Goal: Check status: Check status

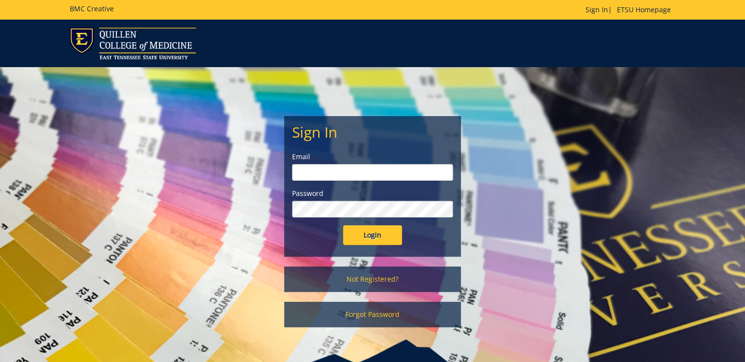
type input "[PERSON_NAME][EMAIL_ADDRESS][DOMAIN_NAME]"
click at [368, 235] on input "Login" at bounding box center [372, 236] width 59 height 20
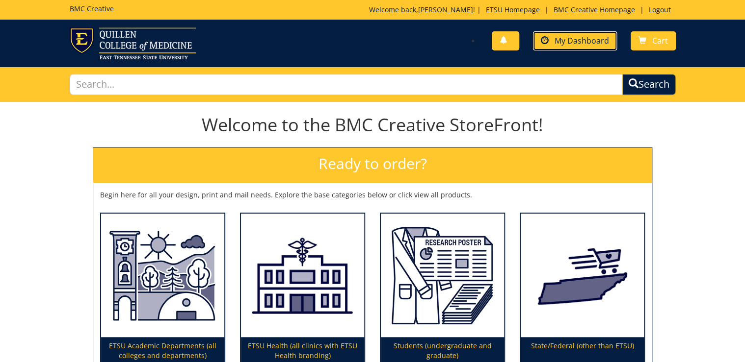
click at [597, 47] on link "My Dashboard" at bounding box center [575, 40] width 84 height 19
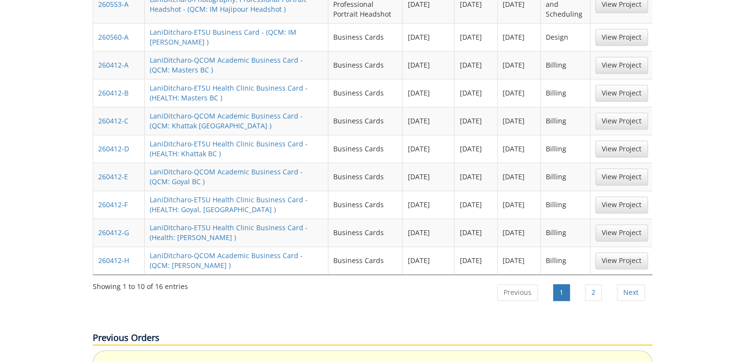
scroll to position [549, 0]
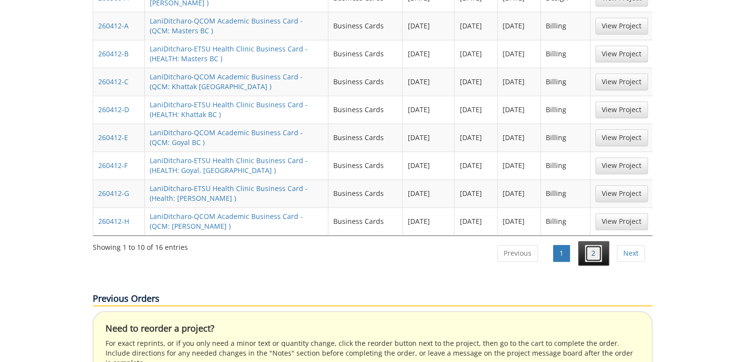
click at [589, 245] on link "2" at bounding box center [593, 253] width 17 height 17
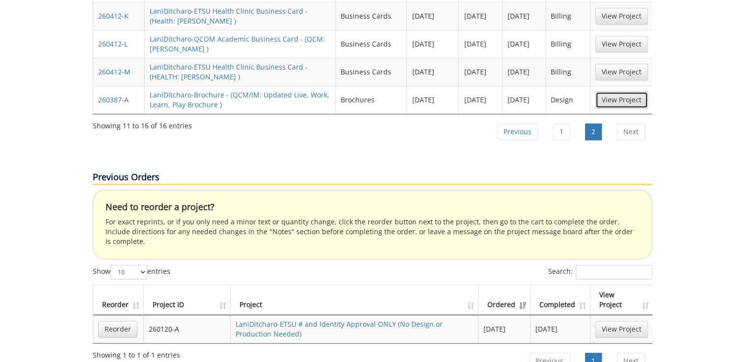
click at [618, 92] on link "View Project" at bounding box center [621, 100] width 52 height 17
click at [553, 124] on link "1" at bounding box center [561, 132] width 17 height 17
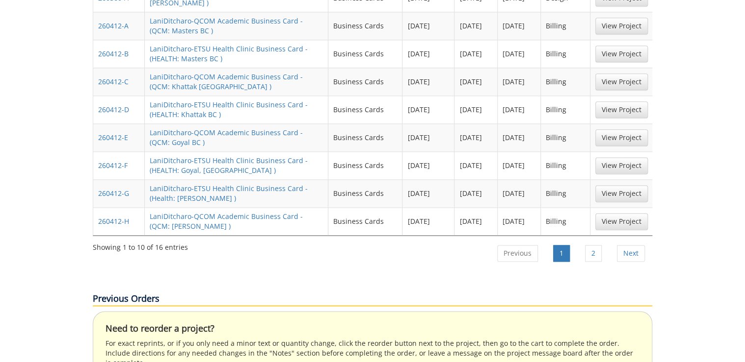
scroll to position [392, 0]
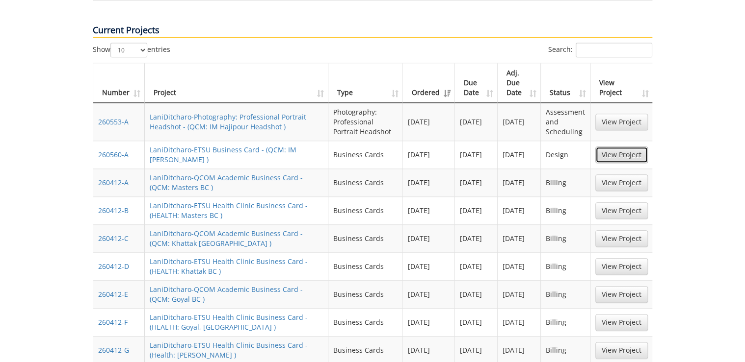
click at [611, 147] on link "View Project" at bounding box center [621, 155] width 52 height 17
click at [626, 114] on link "View Project" at bounding box center [621, 122] width 52 height 17
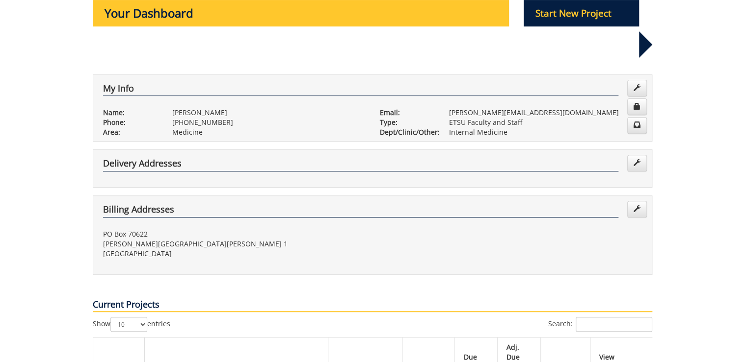
scroll to position [0, 0]
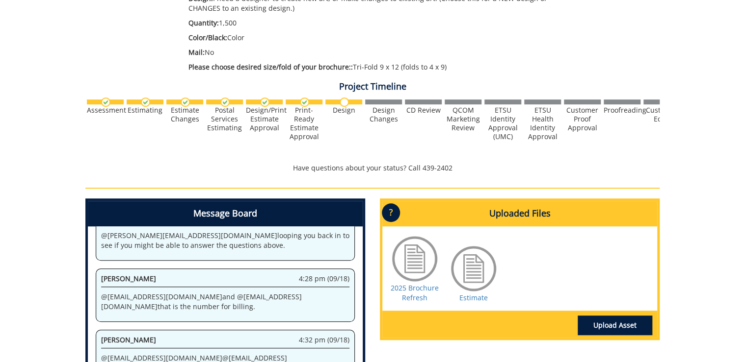
scroll to position [78, 0]
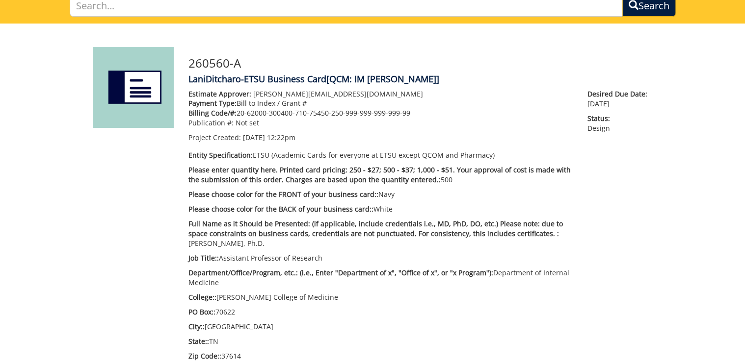
scroll to position [39, 0]
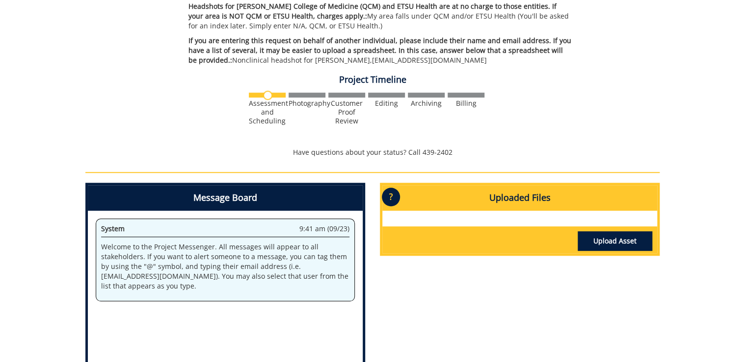
scroll to position [26, 0]
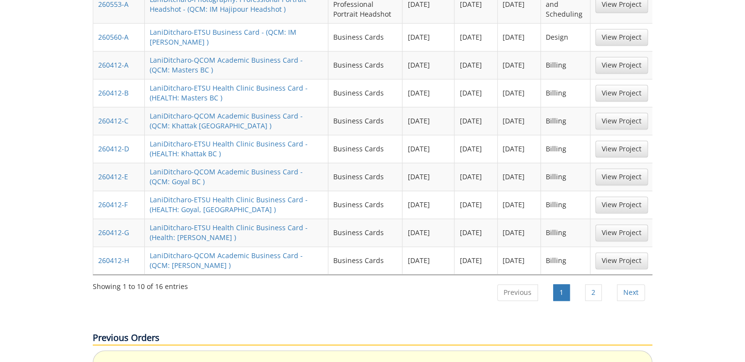
scroll to position [314, 0]
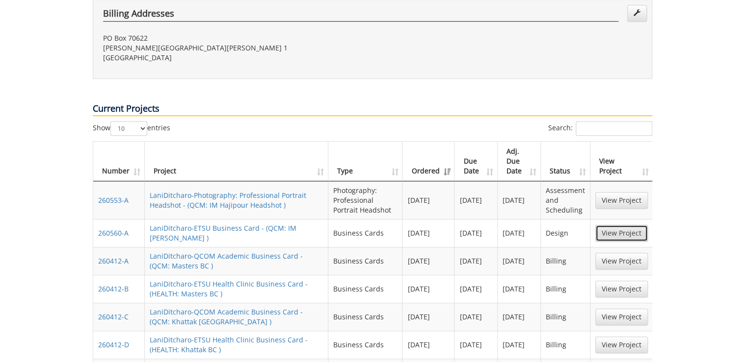
click at [618, 225] on link "View Project" at bounding box center [621, 233] width 52 height 17
click at [623, 192] on link "View Project" at bounding box center [621, 200] width 52 height 17
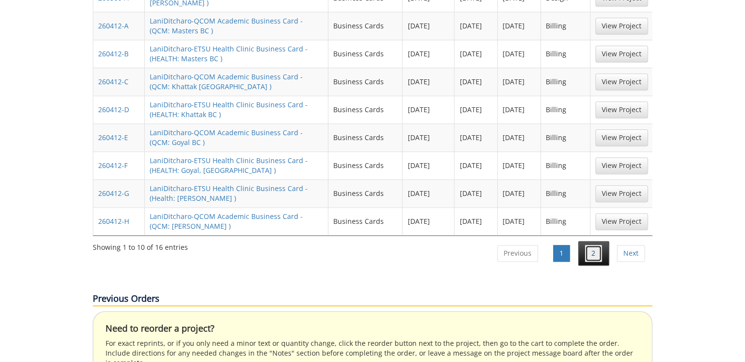
click at [588, 245] on link "2" at bounding box center [593, 253] width 17 height 17
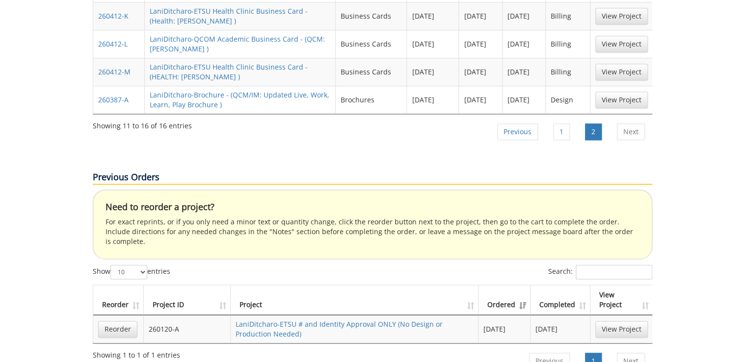
scroll to position [392, 0]
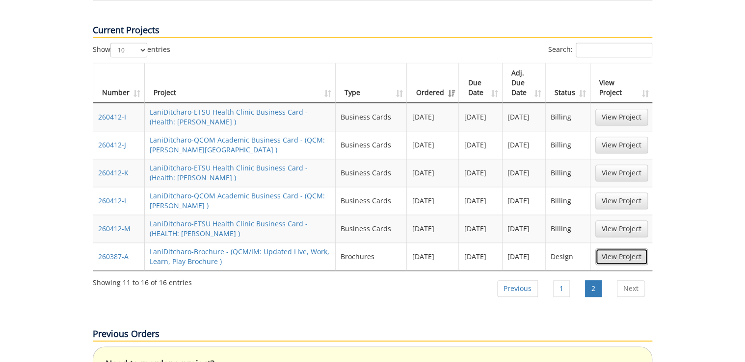
click at [618, 249] on link "View Project" at bounding box center [621, 257] width 52 height 17
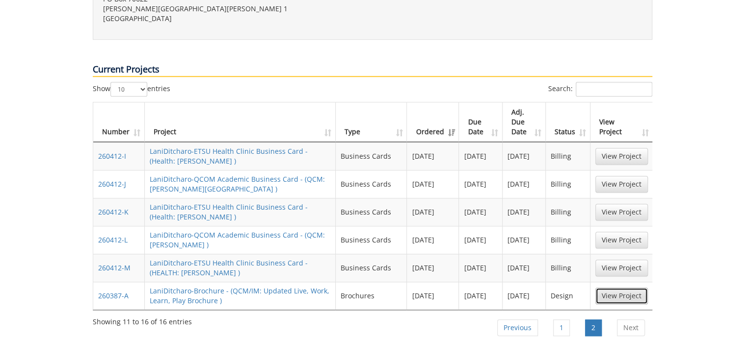
click at [608, 288] on link "View Project" at bounding box center [621, 296] width 52 height 17
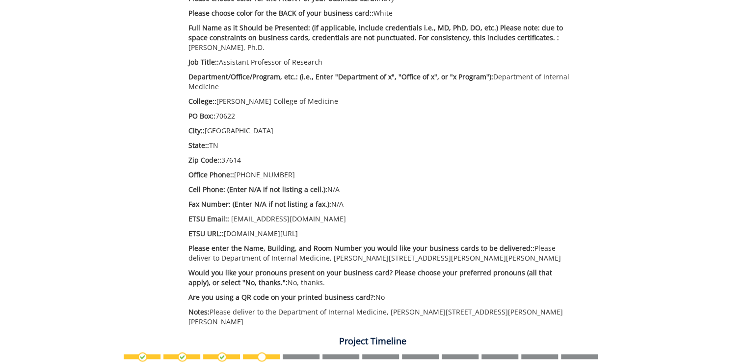
scroll to position [510, 0]
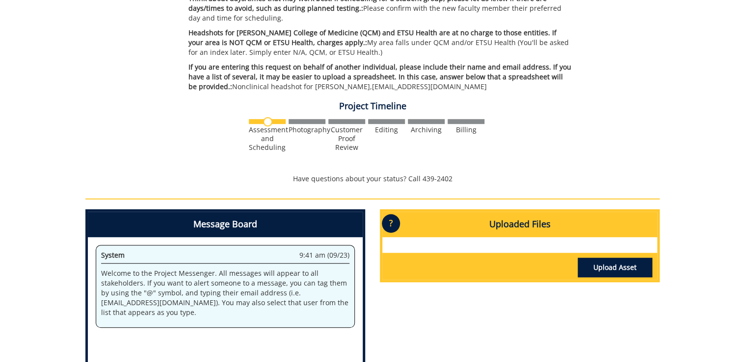
scroll to position [419, 0]
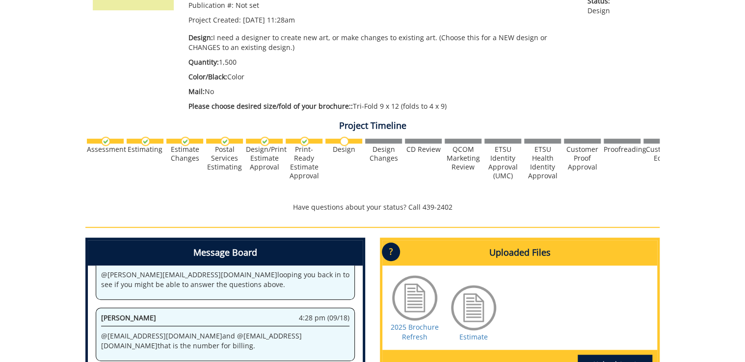
scroll to position [392, 0]
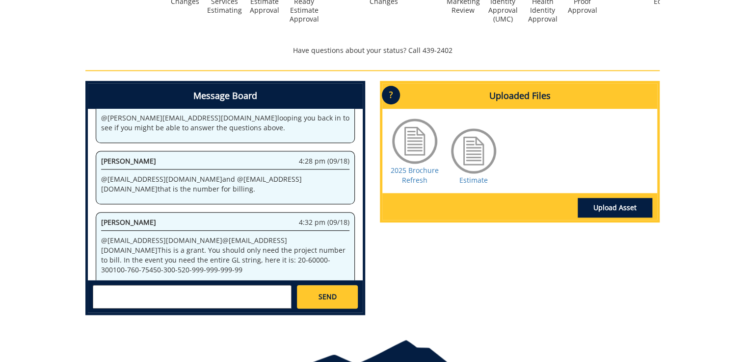
scroll to position [118, 0]
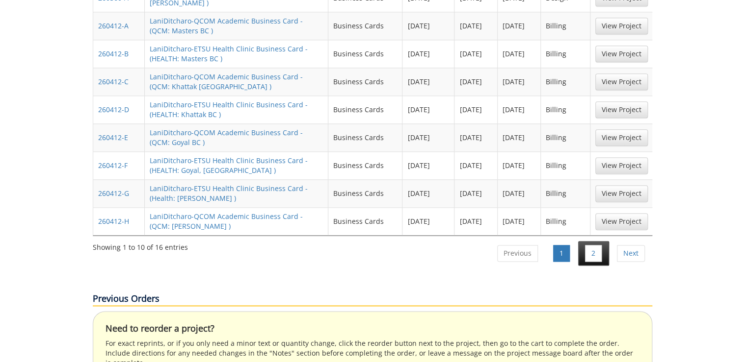
scroll to position [353, 0]
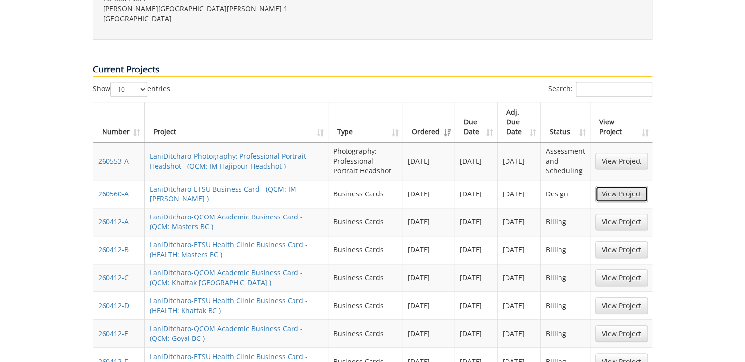
click at [615, 194] on link "View Project" at bounding box center [621, 194] width 52 height 17
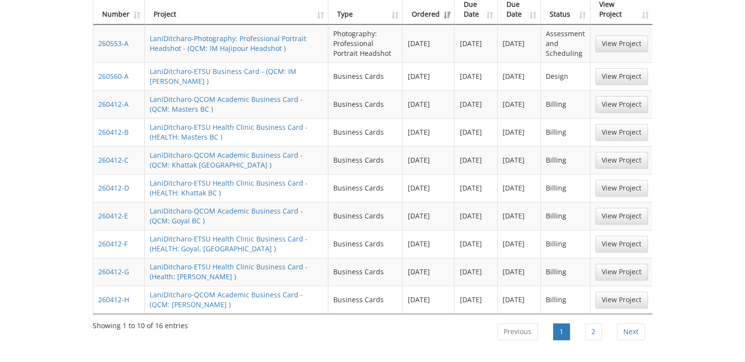
scroll to position [589, 0]
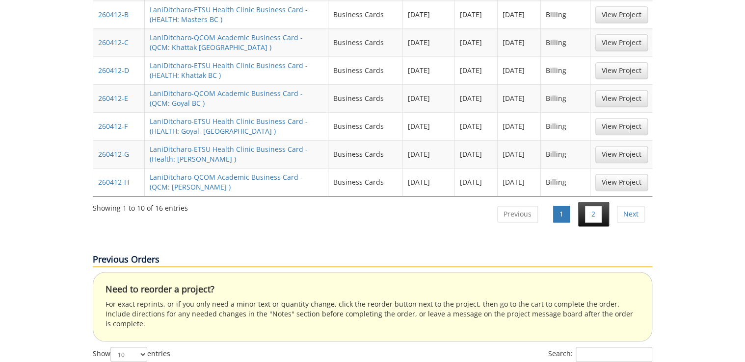
click at [591, 202] on li "2" at bounding box center [593, 214] width 31 height 25
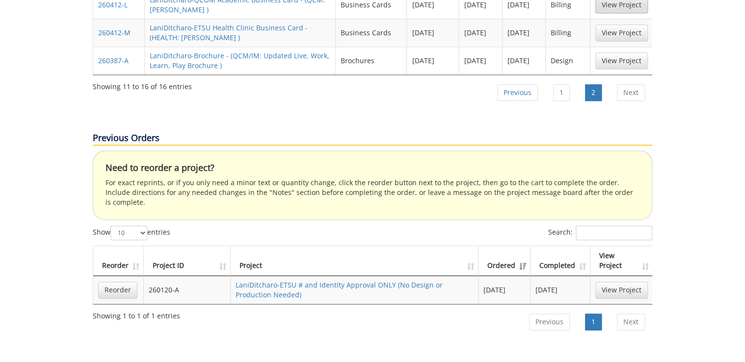
scroll to position [471, 0]
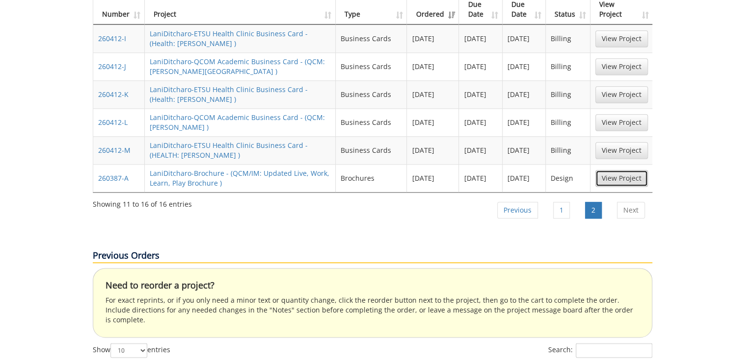
click at [624, 171] on link "View Project" at bounding box center [621, 178] width 52 height 17
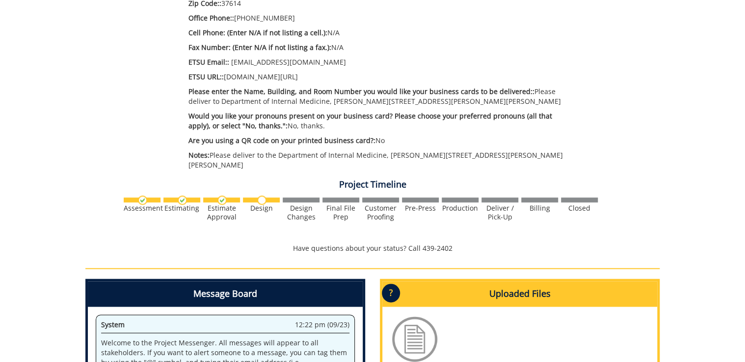
scroll to position [510, 0]
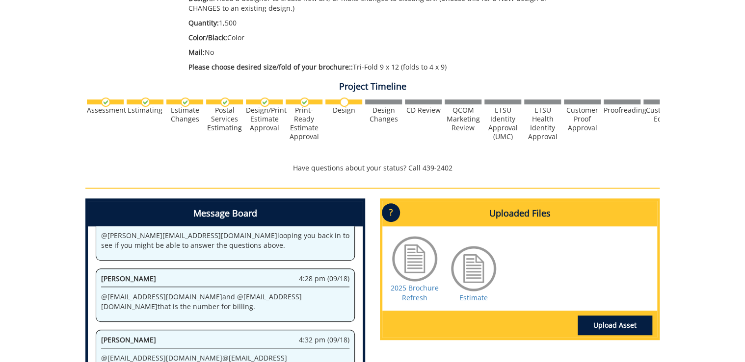
scroll to position [408, 0]
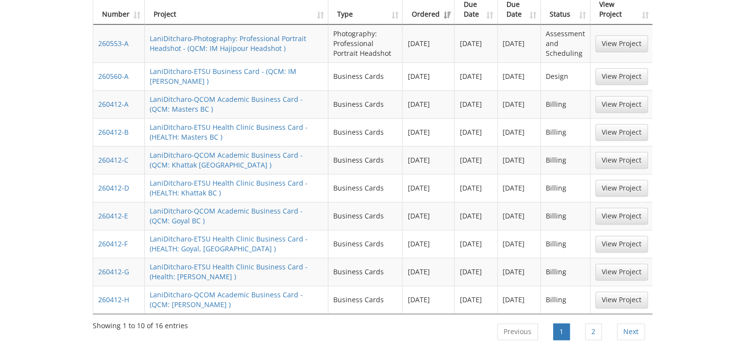
scroll to position [353, 0]
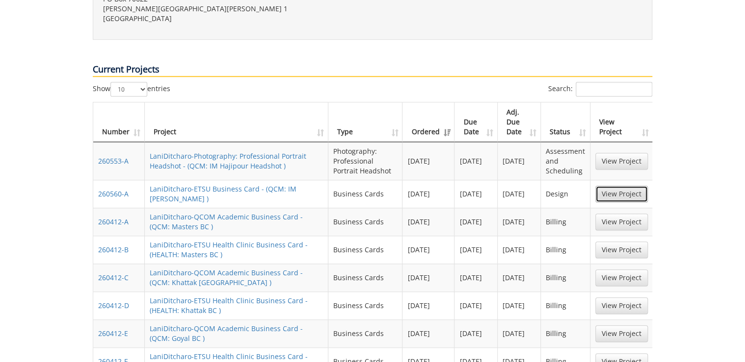
click at [605, 186] on link "View Project" at bounding box center [621, 194] width 52 height 17
click at [623, 153] on link "View Project" at bounding box center [621, 161] width 52 height 17
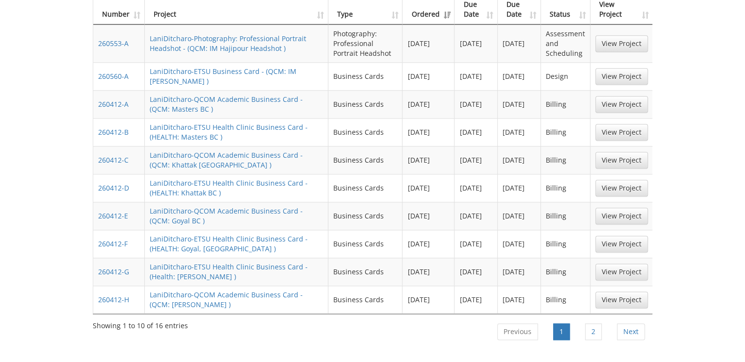
scroll to position [510, 0]
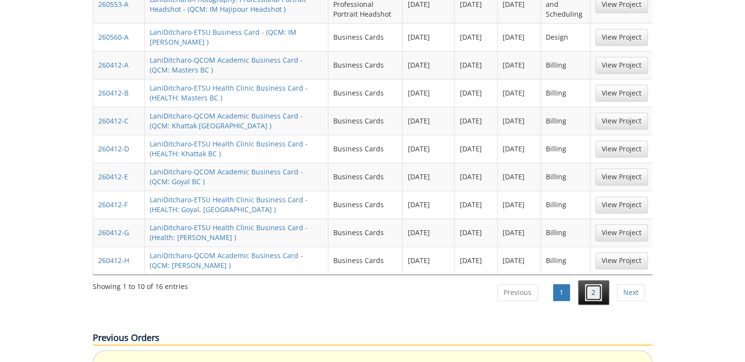
click at [586, 284] on link "2" at bounding box center [593, 292] width 17 height 17
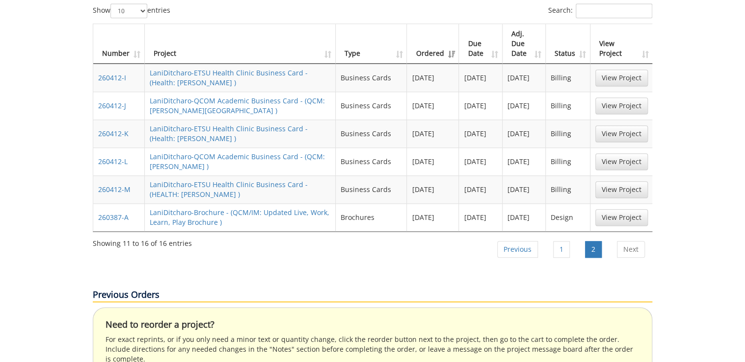
scroll to position [392, 0]
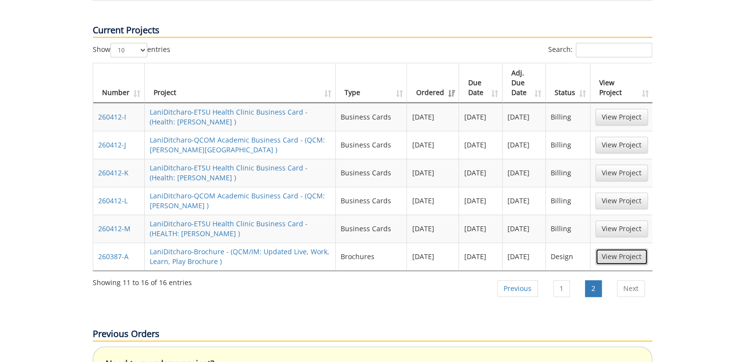
click at [612, 249] on link "View Project" at bounding box center [621, 257] width 52 height 17
click at [531, 328] on p "Previous Orders" at bounding box center [372, 335] width 559 height 14
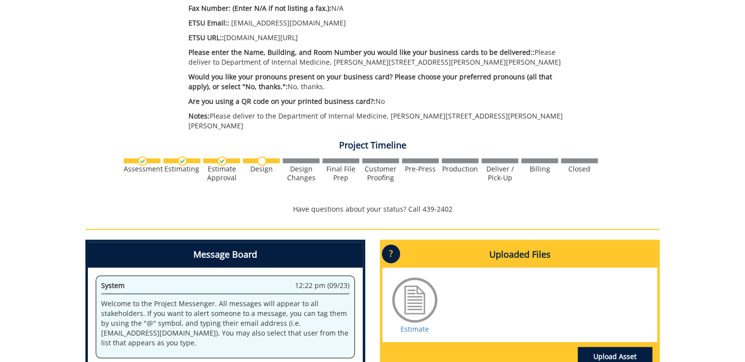
scroll to position [549, 0]
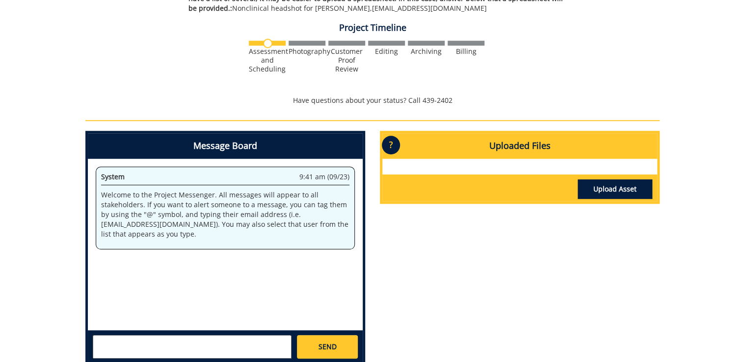
scroll to position [392, 0]
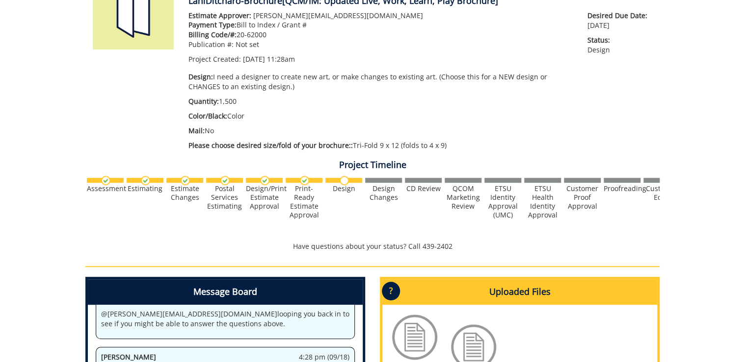
scroll to position [314, 0]
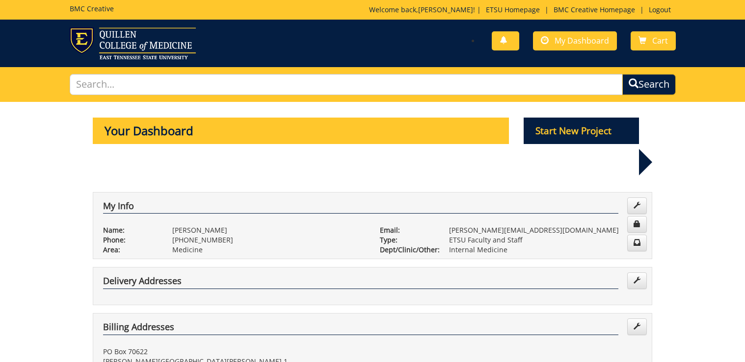
scroll to position [392, 0]
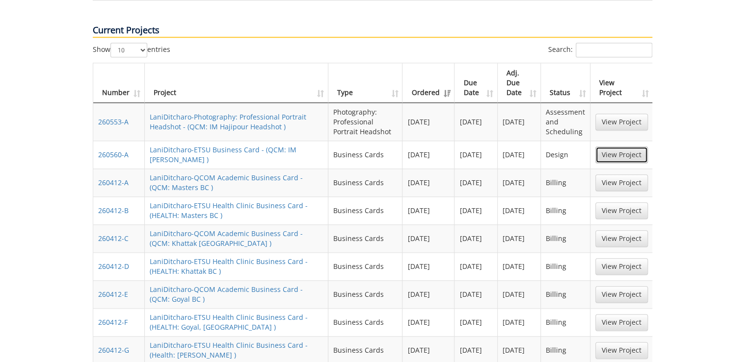
click at [629, 147] on link "View Project" at bounding box center [621, 155] width 52 height 17
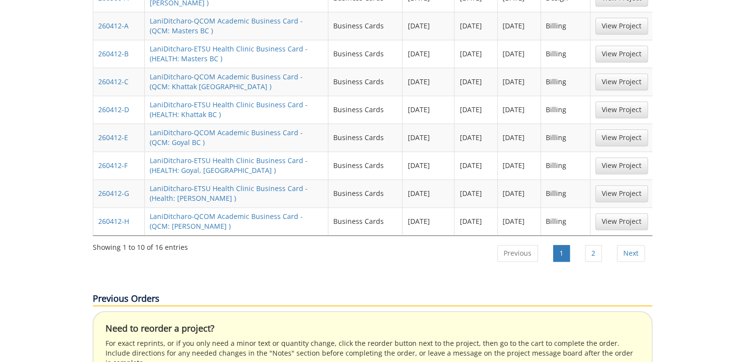
scroll to position [667, 0]
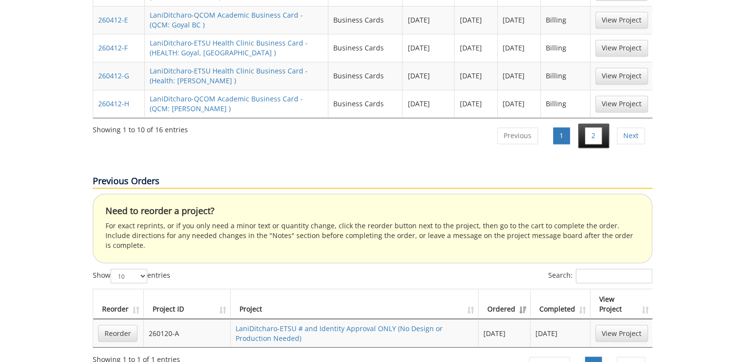
click at [581, 124] on li "2" at bounding box center [593, 136] width 31 height 25
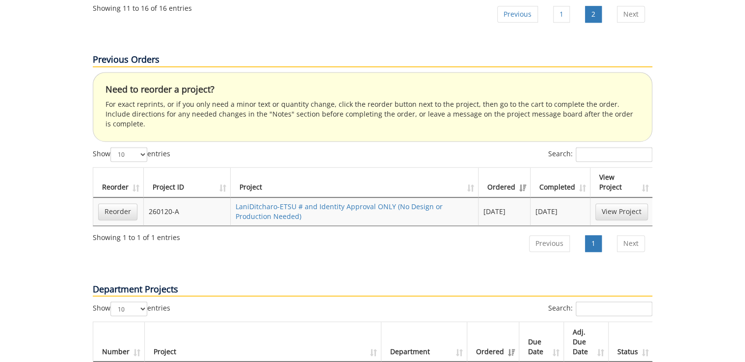
scroll to position [471, 0]
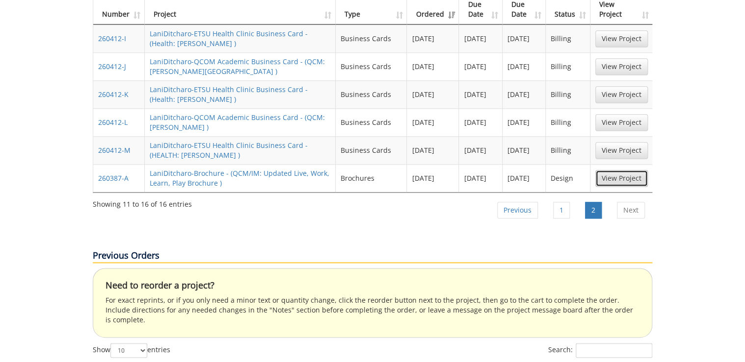
click at [628, 170] on link "View Project" at bounding box center [621, 178] width 52 height 17
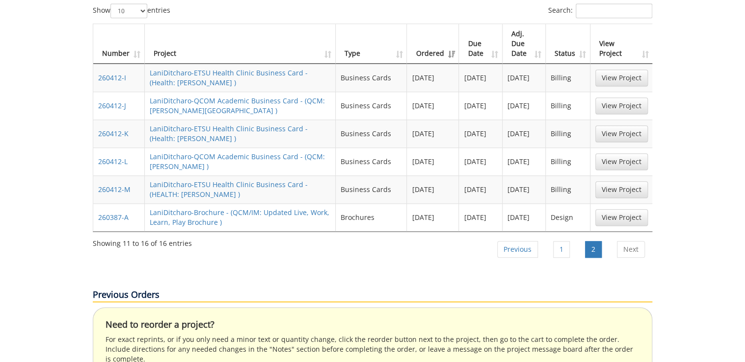
scroll to position [392, 0]
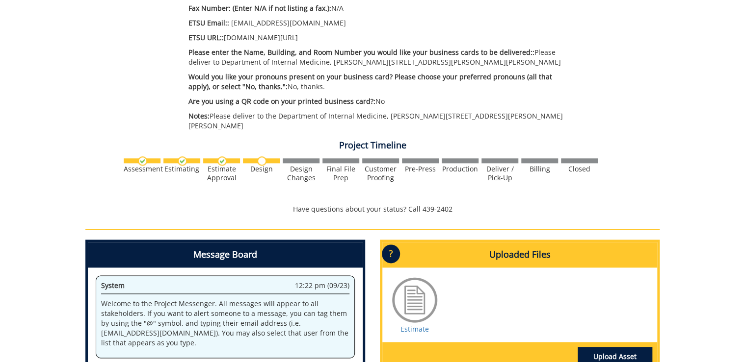
scroll to position [675, 0]
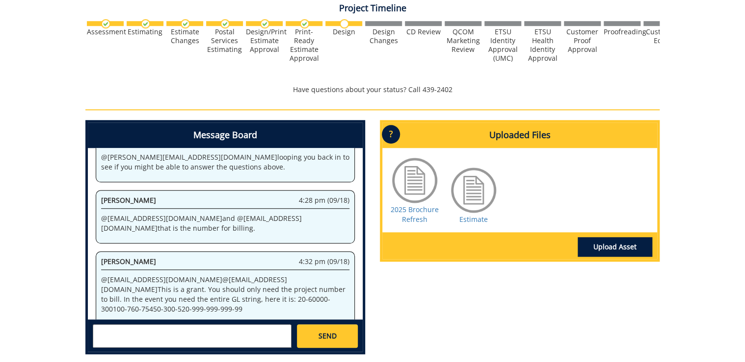
scroll to position [392, 0]
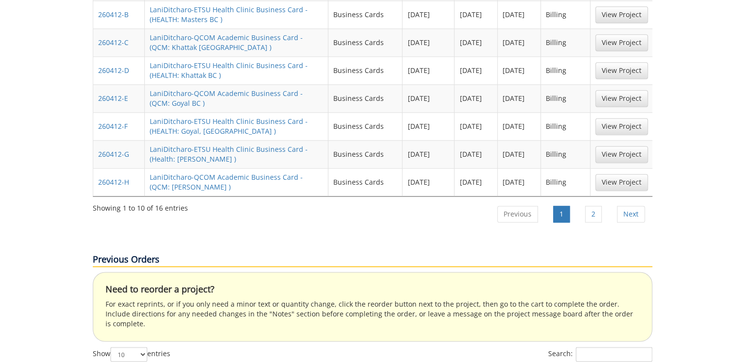
scroll to position [392, 0]
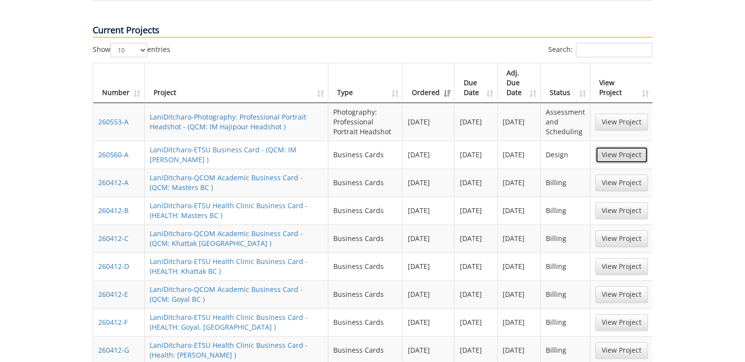
click at [613, 147] on link "View Project" at bounding box center [621, 155] width 52 height 17
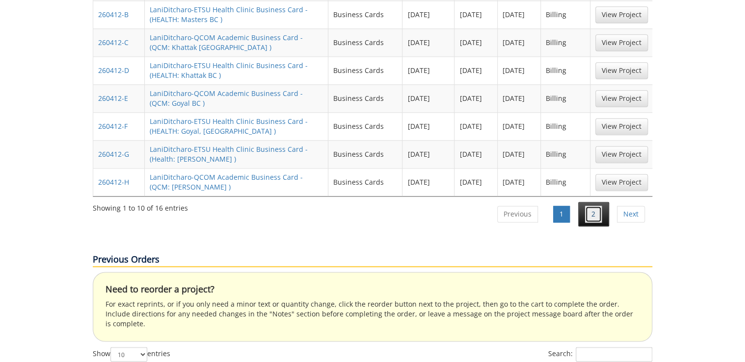
click at [596, 206] on link "2" at bounding box center [593, 214] width 17 height 17
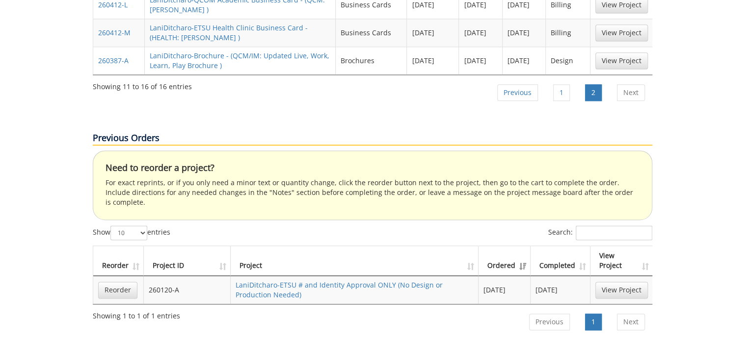
scroll to position [392, 0]
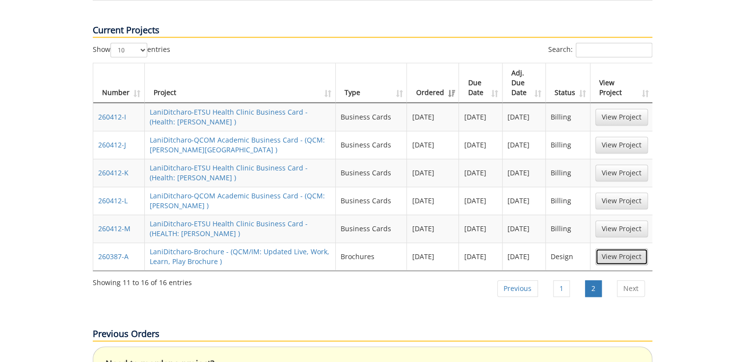
click at [601, 249] on link "View Project" at bounding box center [621, 257] width 52 height 17
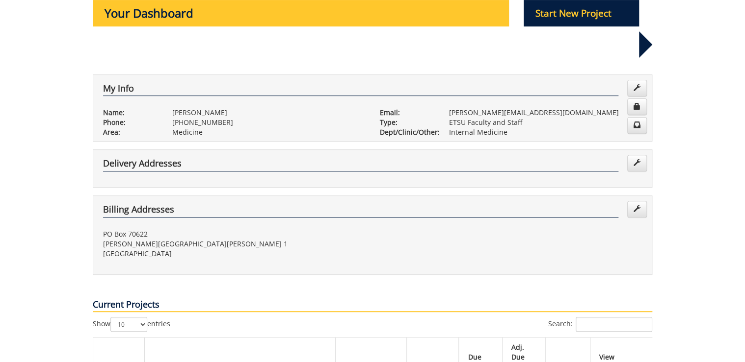
scroll to position [353, 0]
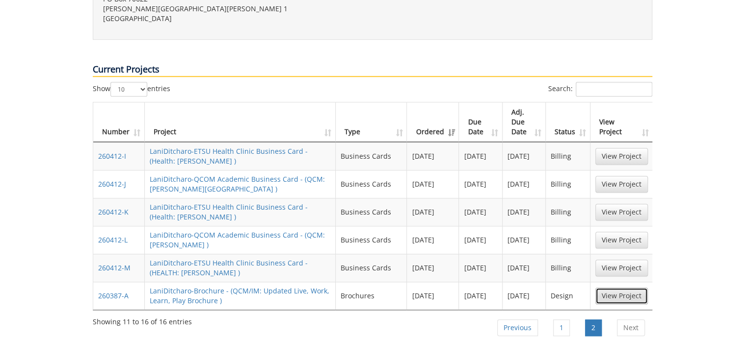
click at [620, 288] on link "View Project" at bounding box center [621, 296] width 52 height 17
click at [571, 316] on li "1" at bounding box center [561, 328] width 31 height 25
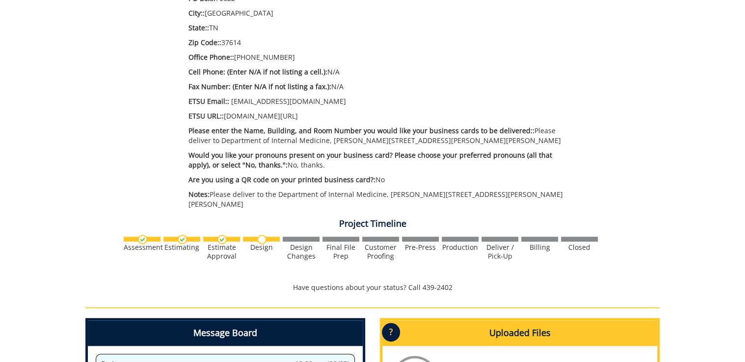
scroll to position [549, 0]
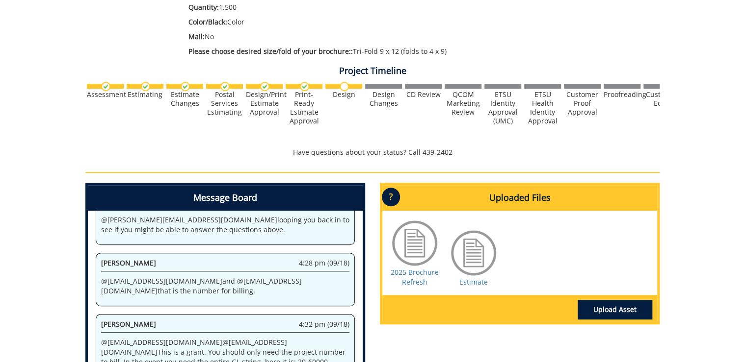
scroll to position [16, 0]
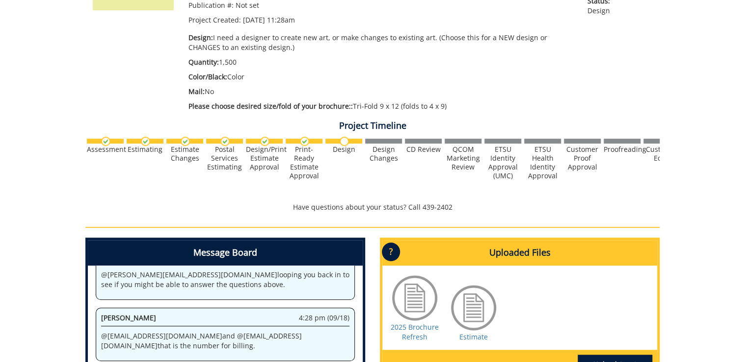
scroll to position [275, 0]
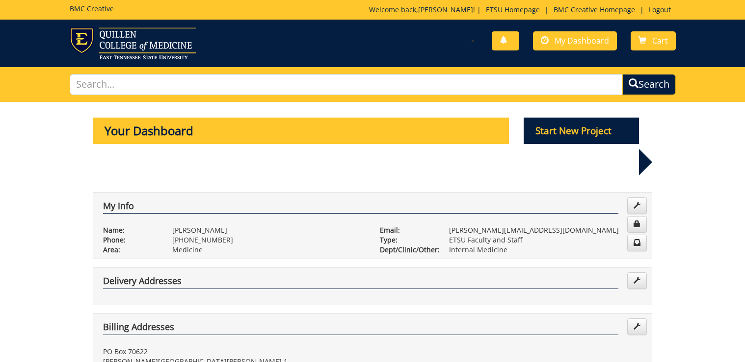
scroll to position [353, 0]
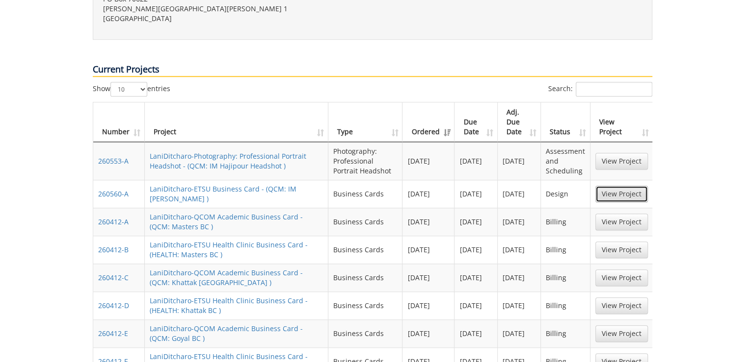
click at [636, 186] on link "View Project" at bounding box center [621, 194] width 52 height 17
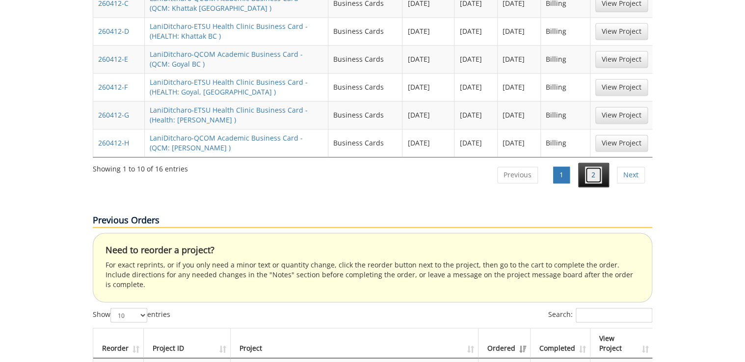
click at [598, 167] on link "2" at bounding box center [593, 175] width 17 height 17
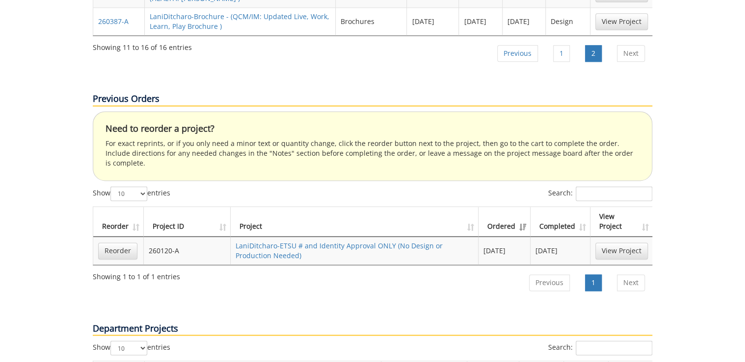
scroll to position [510, 0]
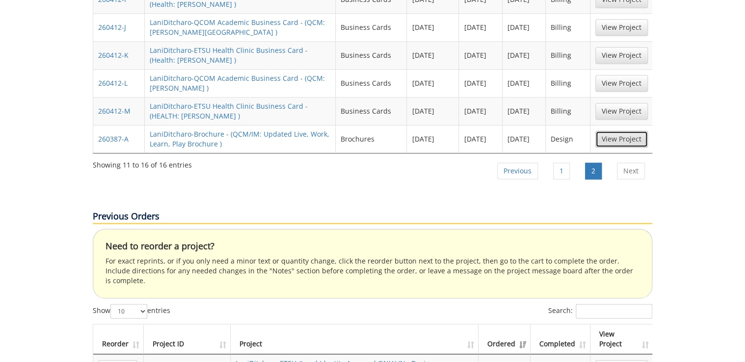
click at [627, 131] on link "View Project" at bounding box center [621, 139] width 52 height 17
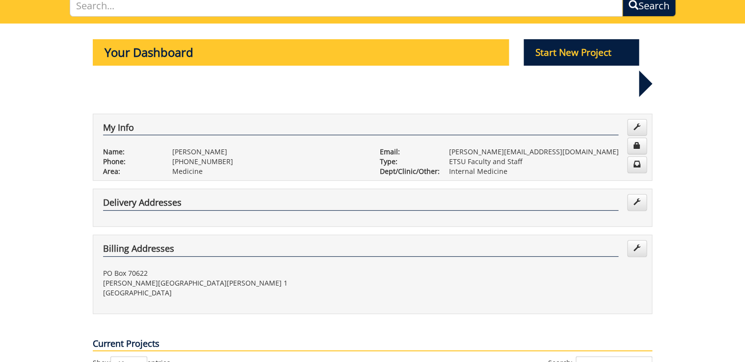
scroll to position [39, 0]
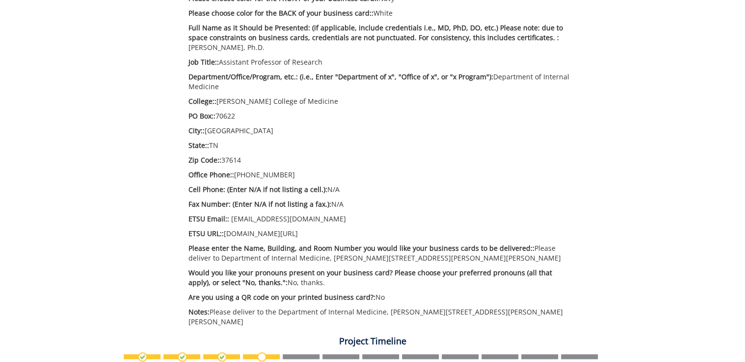
scroll to position [471, 0]
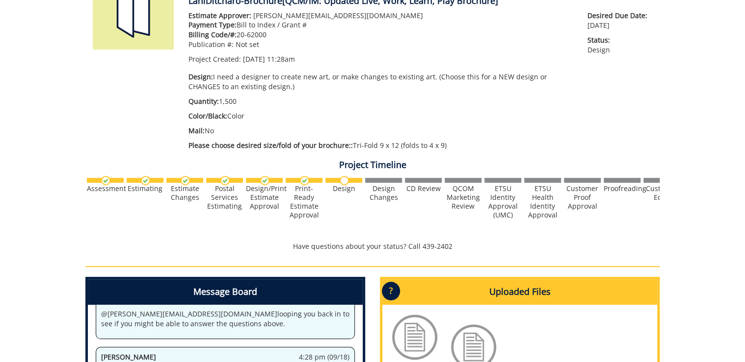
scroll to position [314, 0]
